Goal: Information Seeking & Learning: Learn about a topic

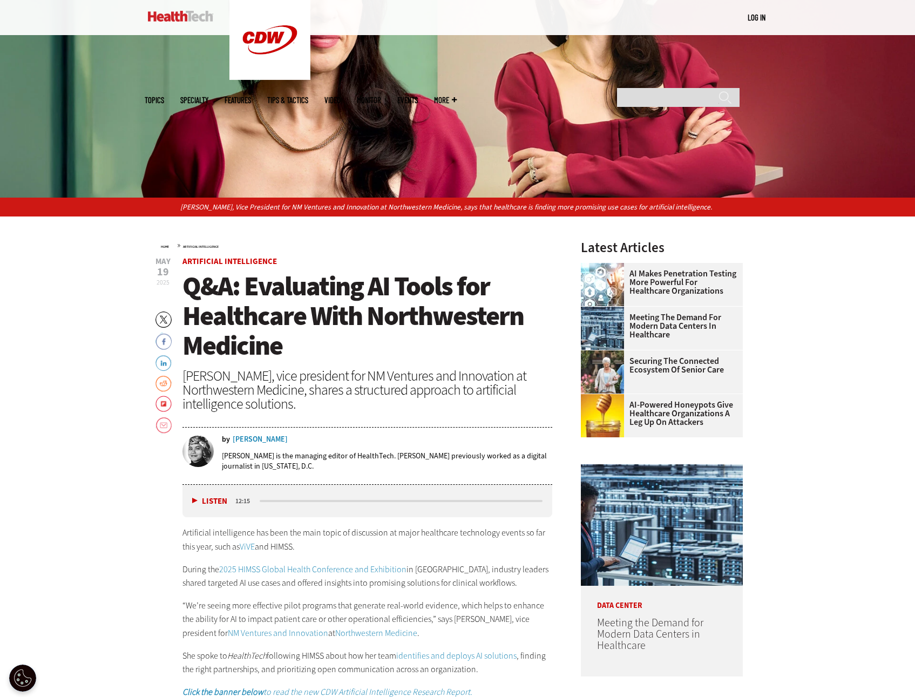
scroll to position [270, 0]
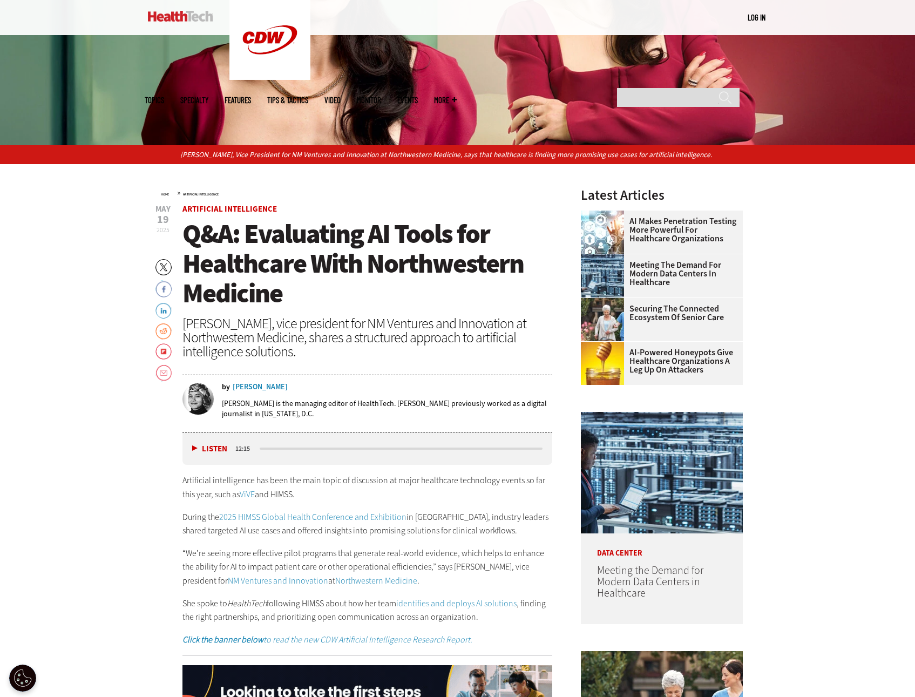
click at [441, 287] on h1 "Q&A: Evaluating AI Tools for Healthcare With Northwestern Medicine" at bounding box center [367, 263] width 370 height 89
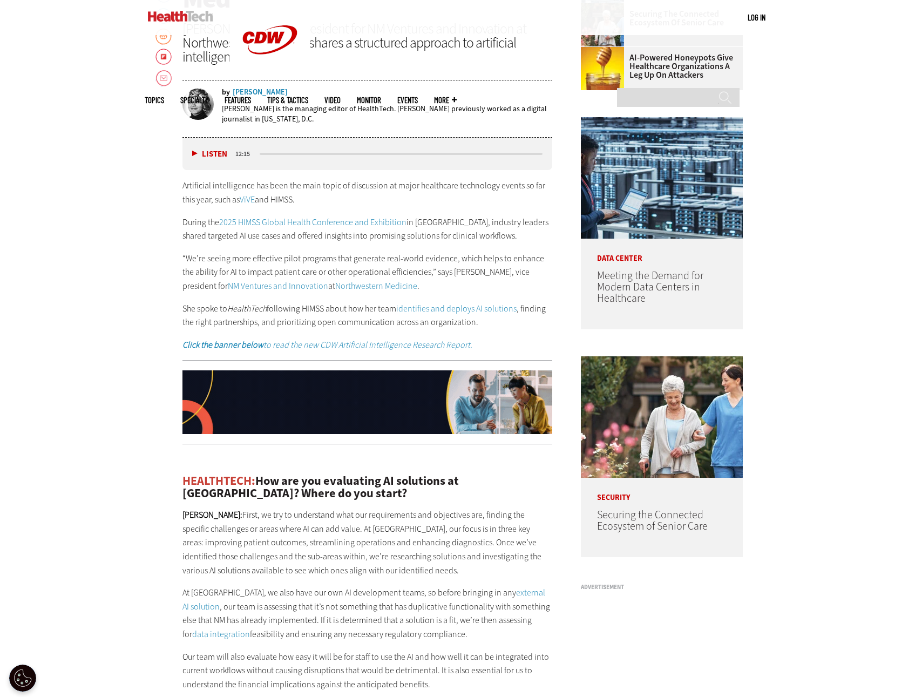
scroll to position [648, 0]
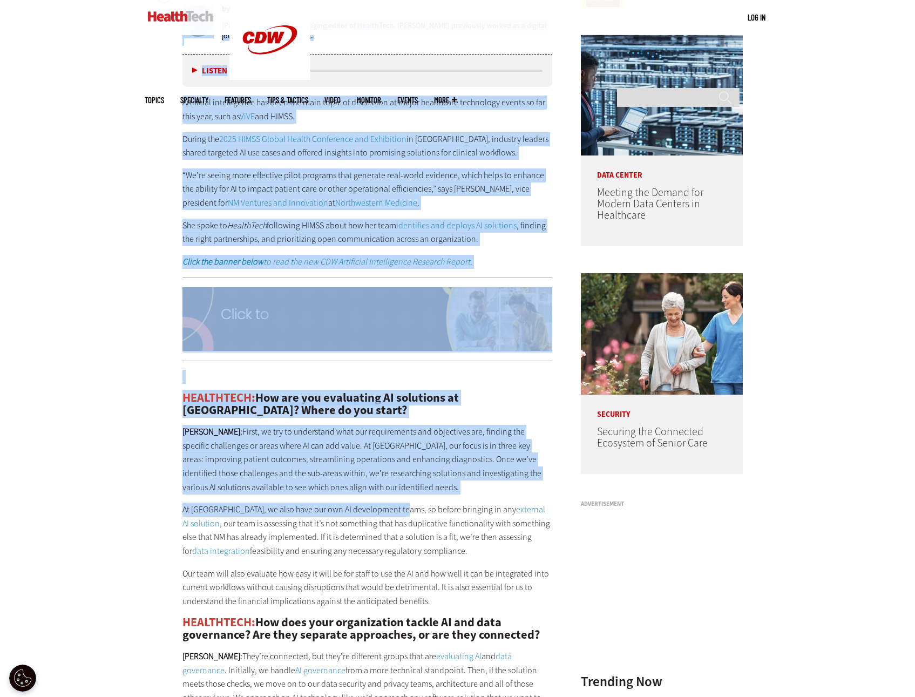
drag, startPoint x: 187, startPoint y: 236, endPoint x: 405, endPoint y: 497, distance: 339.5
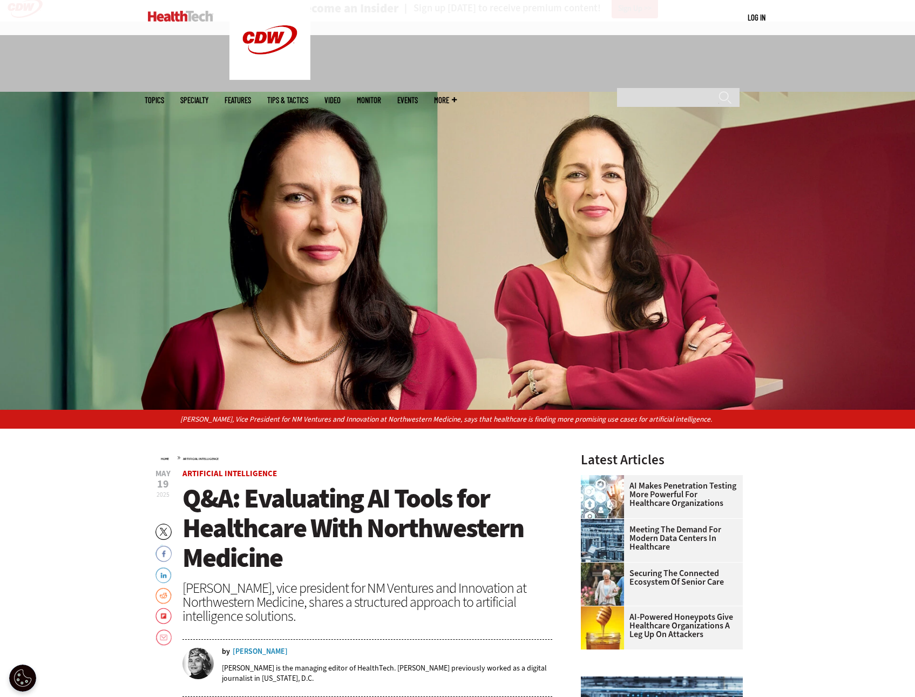
scroll to position [0, 0]
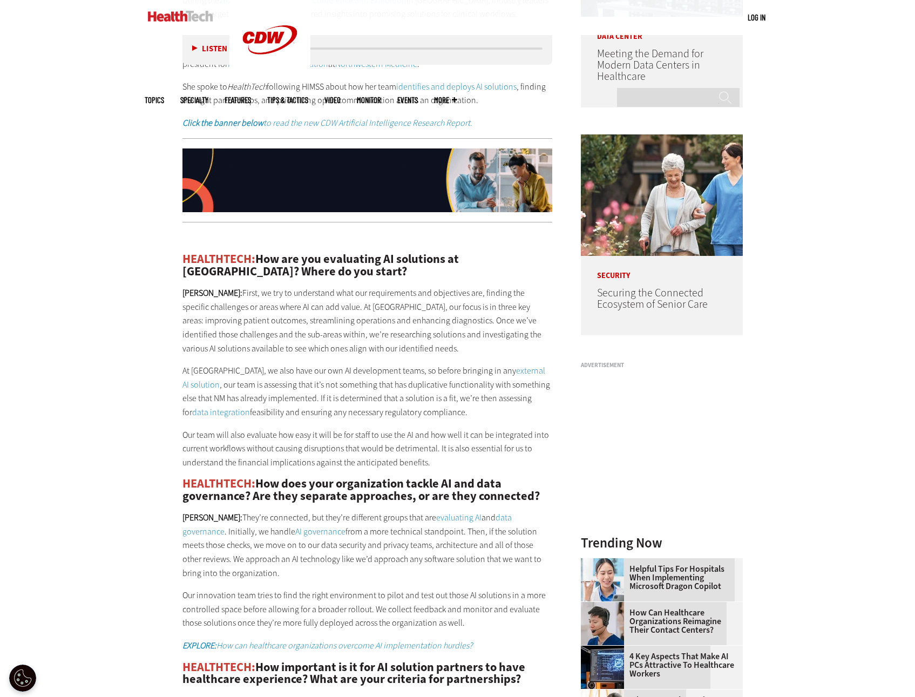
scroll to position [810, 0]
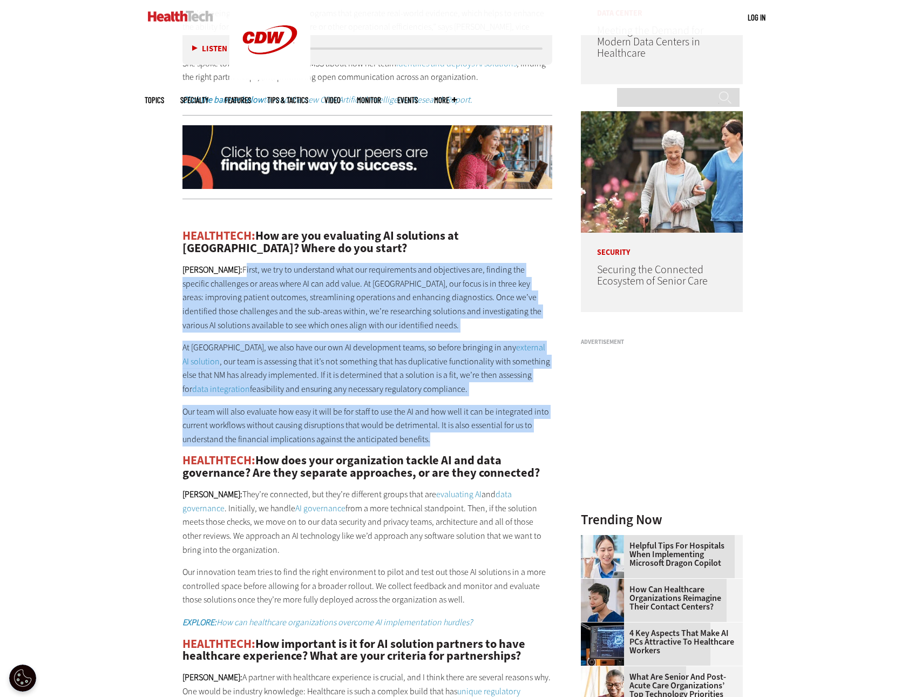
drag, startPoint x: 216, startPoint y: 268, endPoint x: 505, endPoint y: 435, distance: 334.0
click at [505, 435] on div "HEALTHTECH: How are you evaluating AI solutions at [GEOGRAPHIC_DATA]? Where do …" at bounding box center [367, 588] width 370 height 760
copy div "Lorem, ip dol si ametconsec adip eli seddoeiusmod tem incididunt utl, etdolor m…"
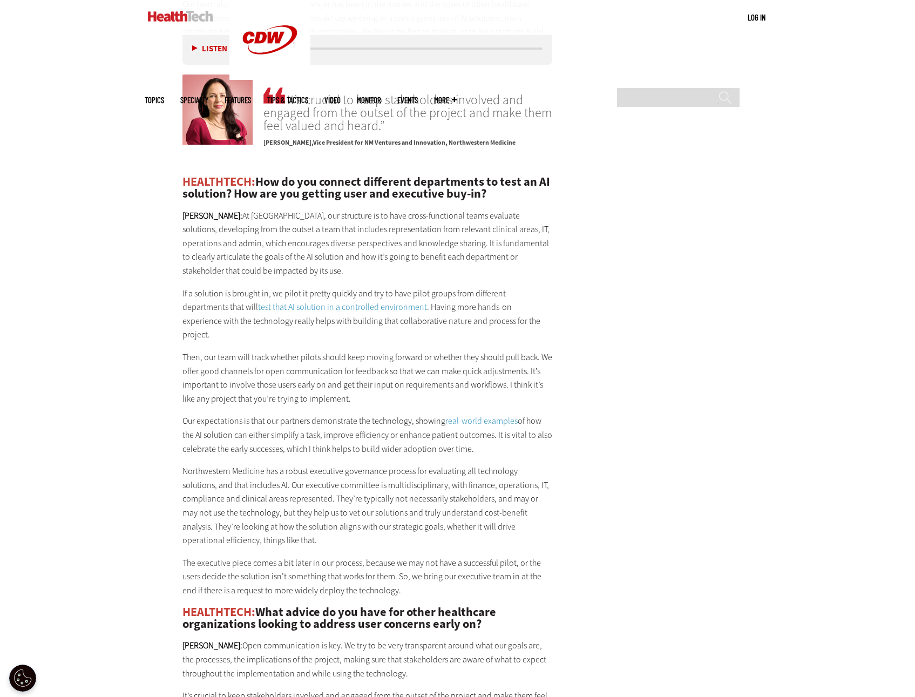
scroll to position [1727, 0]
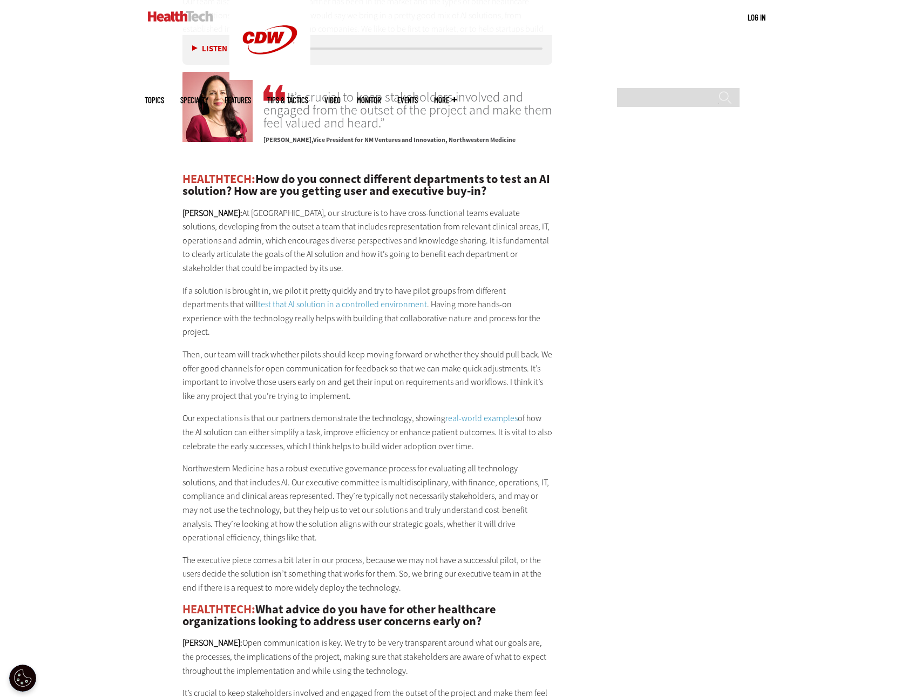
click at [463, 246] on p "[PERSON_NAME]: At [GEOGRAPHIC_DATA], our structure is to have cross-functional …" at bounding box center [367, 240] width 370 height 69
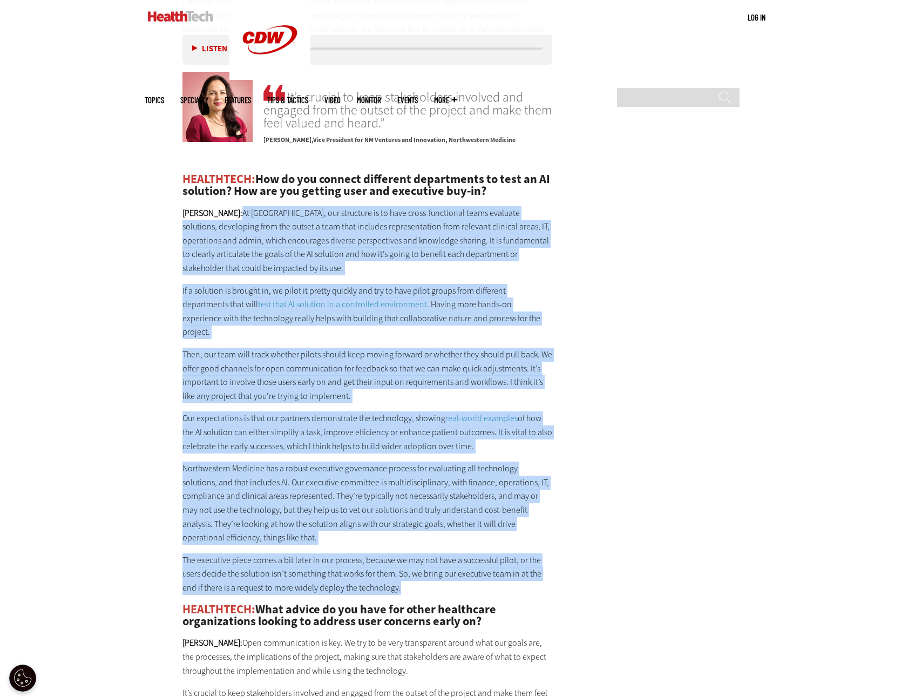
drag, startPoint x: 216, startPoint y: 212, endPoint x: 422, endPoint y: 567, distance: 410.7
click at [422, 567] on div "HEALTHTECH: How do you connect different departments to test an AI solution? Ho…" at bounding box center [367, 525] width 370 height 704
copy div "Lo Ipsumdolorsi Ametcons, adi elitseddo ei te inci utlab-etdolorema aliqu enima…"
click at [640, 385] on main "Home » Artificial Intelligence Close New AI Research From CDW See how IT leader…" at bounding box center [458, 352] width 626 height 3291
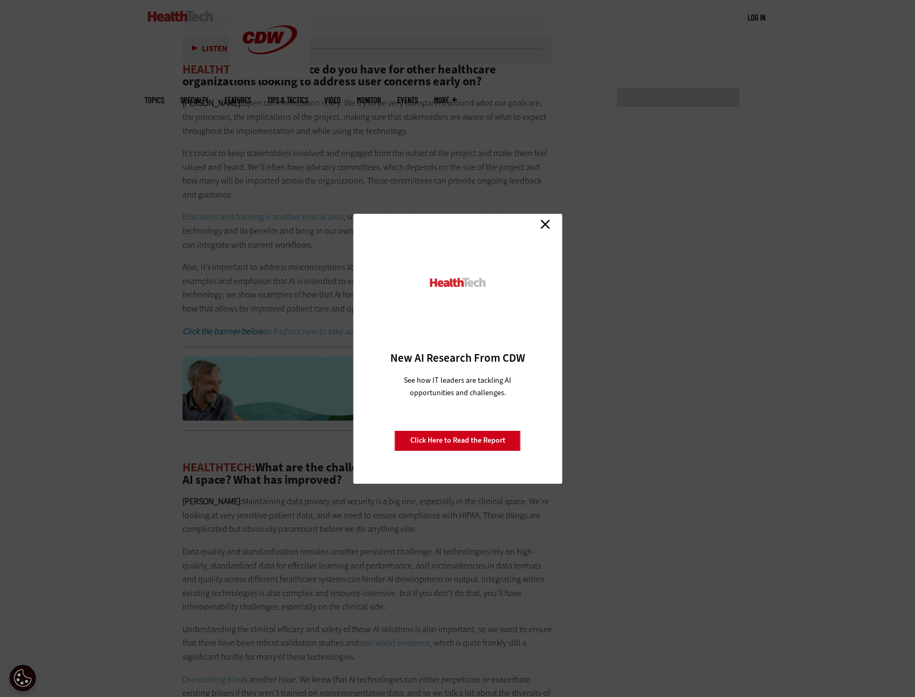
scroll to position [2375, 0]
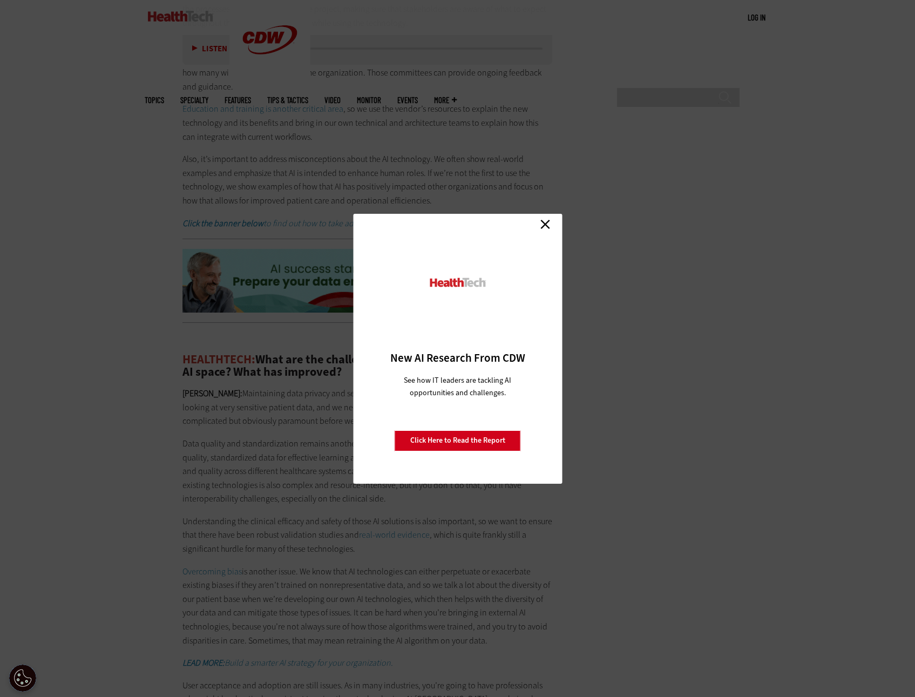
click at [546, 222] on link "Close" at bounding box center [545, 224] width 16 height 16
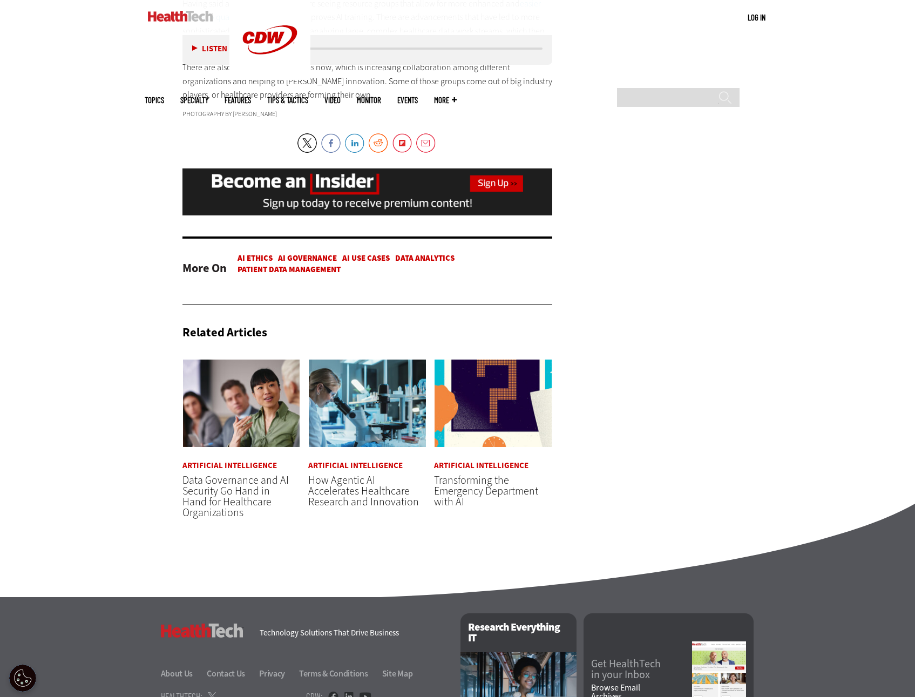
scroll to position [2807, 0]
